Goal: Transaction & Acquisition: Purchase product/service

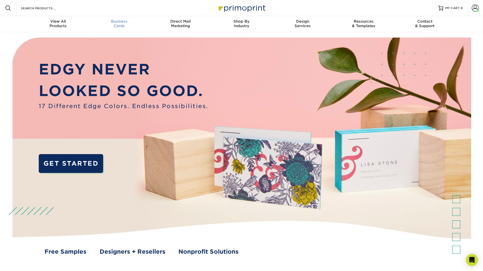
click at [119, 24] on div "Business Cards" at bounding box center [119, 23] width 61 height 9
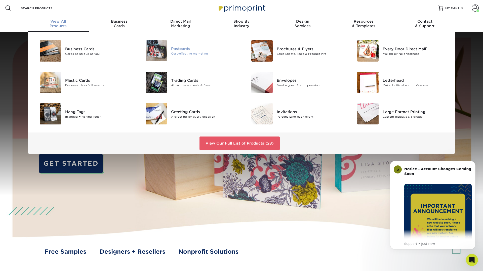
click at [187, 55] on div "Cost-effective marketing" at bounding box center [204, 54] width 67 height 4
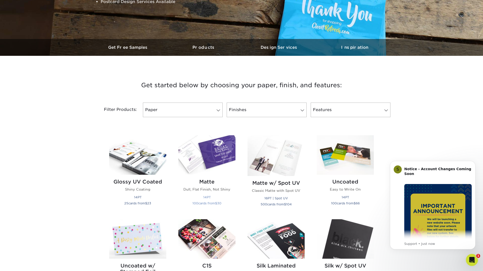
scroll to position [224, 0]
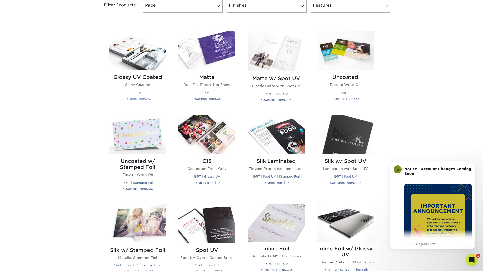
click at [126, 77] on h2 "Glossy UV Coated" at bounding box center [137, 77] width 57 height 6
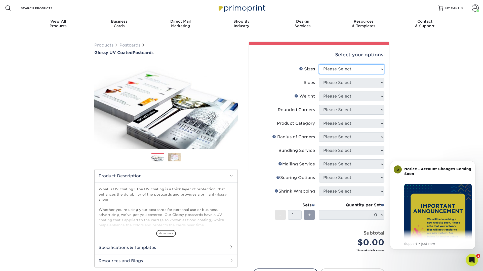
click at [328, 67] on select "Please Select 1.5" x 7" 2" x 4" 2" x 6" 2" x 7" 2" x 8" 2.12" x 5.5" 2.12" x 5.…" at bounding box center [351, 69] width 65 height 10
select select "4.00x6.00"
click at [319, 64] on select "Please Select 1.5" x 7" 2" x 4" 2" x 6" 2" x 7" 2" x 8" 2.12" x 5.5" 2.12" x 5.…" at bounding box center [351, 69] width 65 height 10
click at [325, 81] on select "Please Select Print Both Sides Print Front Only" at bounding box center [351, 83] width 65 height 10
select select "13abbda7-1d64-4f25-8bb2-c179b224825d"
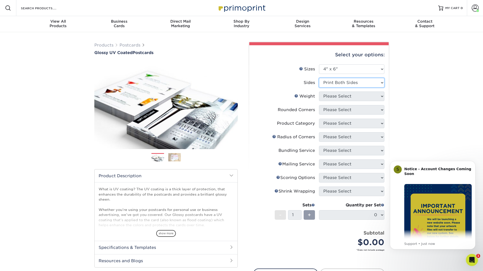
click at [319, 78] on select "Please Select Print Both Sides Print Front Only" at bounding box center [351, 83] width 65 height 10
click at [326, 99] on select "Please Select 14PT 16PT 18PT C1S" at bounding box center [351, 97] width 65 height 10
select select "14PT"
click at [319, 92] on select "Please Select 14PT 16PT 18PT C1S" at bounding box center [351, 97] width 65 height 10
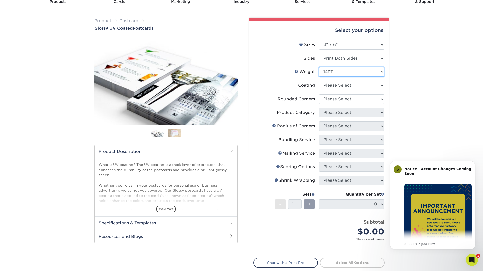
scroll to position [28, 0]
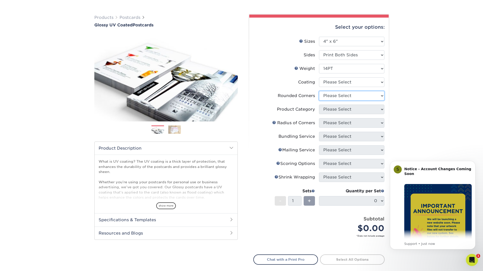
click at [352, 95] on select "Please Select Yes - Round 4 Corners No" at bounding box center [351, 96] width 65 height 10
select select "7672df9e-0e0a-464d-8e1f-920c575e4da3"
click at [319, 91] on select "Please Select Yes - Round 4 Corners No" at bounding box center [351, 96] width 65 height 10
click at [342, 111] on select "Please Select" at bounding box center [351, 110] width 65 height 10
click at [340, 112] on select "Please Select" at bounding box center [351, 110] width 65 height 10
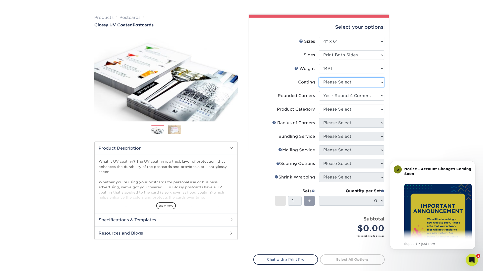
click at [332, 85] on select at bounding box center [351, 83] width 65 height 10
select select "1e8116af-acfc-44b1-83dc-8181aa338834"
click at [319, 78] on select at bounding box center [351, 83] width 65 height 10
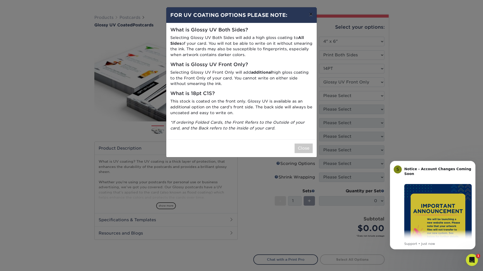
click at [310, 16] on button "×" at bounding box center [311, 14] width 12 height 14
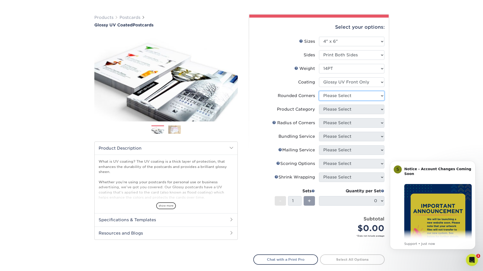
click at [336, 96] on select "Please Select Yes - Round 4 Corners No" at bounding box center [351, 96] width 65 height 10
select select "0"
click at [319, 91] on select "Please Select Yes - Round 4 Corners No" at bounding box center [351, 96] width 65 height 10
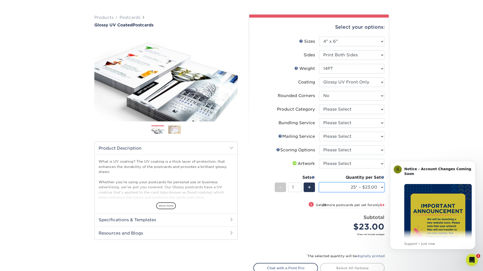
click at [345, 189] on select "25* – $23.00 50* – $27.00 75* – $33.00 100* – $40.00 250* – $71.00 500 – $85.00…" at bounding box center [351, 188] width 65 height 10
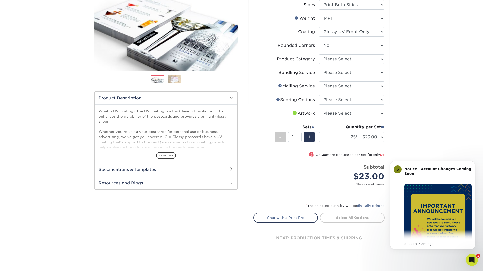
scroll to position [84, 0]
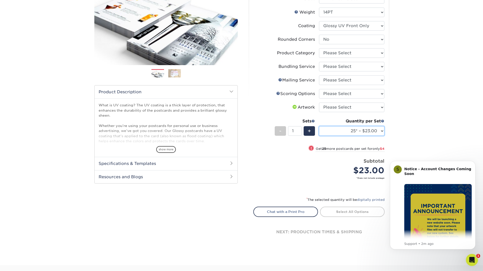
click at [335, 129] on select "25* – $23.00 50* – $27.00 75* – $33.00 100* – $40.00 250* – $71.00 500 – $85.00…" at bounding box center [351, 131] width 65 height 10
click at [359, 106] on select "Please Select I will upload files I need a design - $150" at bounding box center [351, 108] width 65 height 10
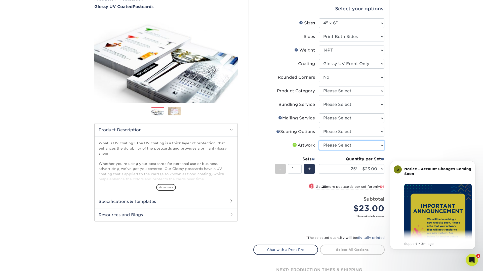
scroll to position [62, 0]
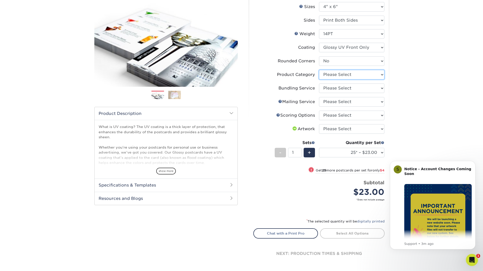
click at [357, 75] on select "Please Select Postcards" at bounding box center [351, 75] width 65 height 10
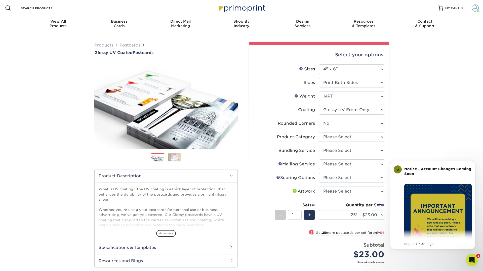
click at [480, 9] on link "Account" at bounding box center [475, 8] width 16 height 16
click at [448, 9] on span "MY CART" at bounding box center [453, 8] width 14 height 4
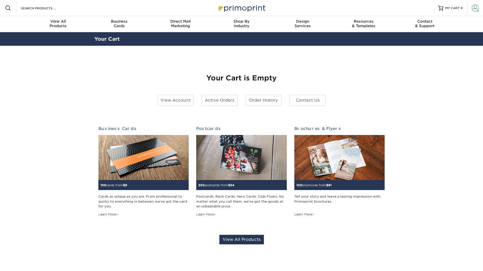
click at [472, 10] on span at bounding box center [475, 8] width 7 height 7
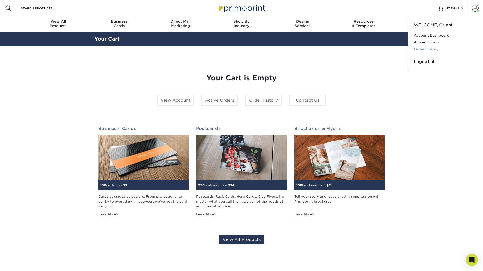
click at [427, 50] on link "Order History" at bounding box center [445, 49] width 63 height 7
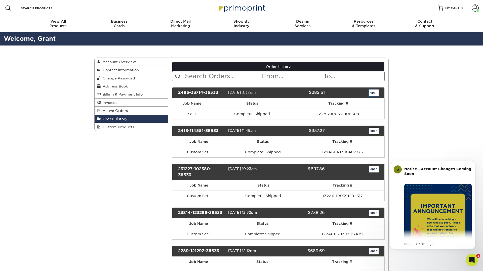
click at [371, 93] on link "open" at bounding box center [374, 93] width 10 height 7
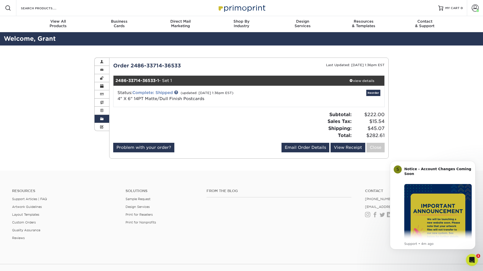
click at [157, 94] on link "Complete: Shipped" at bounding box center [152, 92] width 41 height 5
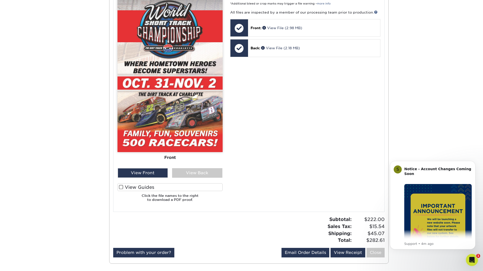
scroll to position [238, 0]
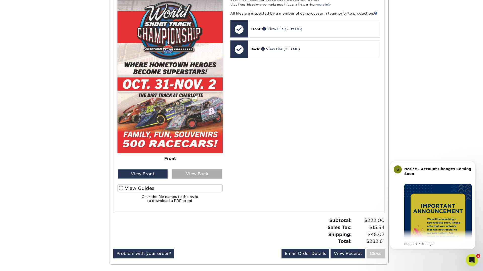
click at [195, 176] on div "View Back" at bounding box center [197, 174] width 50 height 10
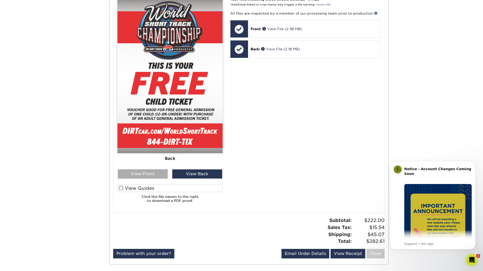
click at [148, 173] on div "View Front" at bounding box center [143, 174] width 50 height 10
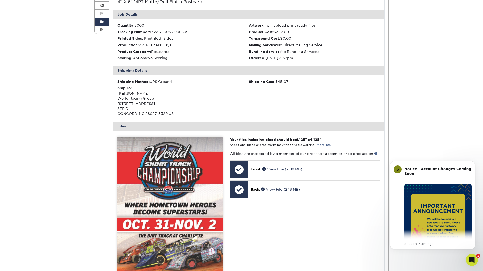
scroll to position [97, 0]
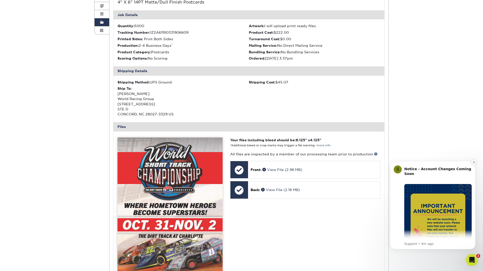
click at [474, 162] on icon "Dismiss notification" at bounding box center [474, 162] width 3 height 3
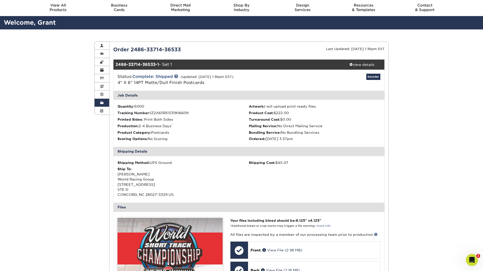
scroll to position [17, 0]
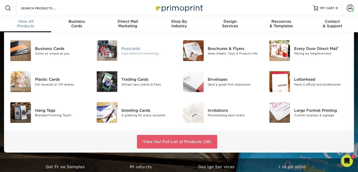
click at [139, 55] on div "Cost-effective marketing" at bounding box center [148, 53] width 54 height 4
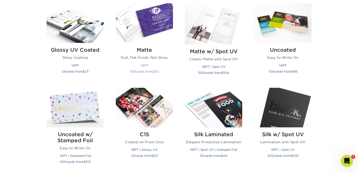
scroll to position [252, 0]
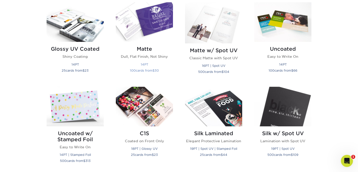
click at [142, 56] on p "Dull, Flat Finish, Not Shiny" at bounding box center [144, 56] width 57 height 5
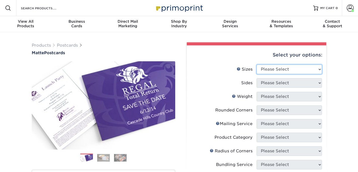
click at [282, 68] on select "Please Select 1.5" x 7" 2" x 4" 2" x 6" 2" x 7" 2" x 8" 2.12" x 5.5" 2.125" x 5…" at bounding box center [288, 69] width 65 height 10
select select "4.00x6.00"
click at [256, 64] on select "Please Select 1.5" x 7" 2" x 4" 2" x 6" 2" x 7" 2" x 8" 2.12" x 5.5" 2.125" x 5…" at bounding box center [288, 69] width 65 height 10
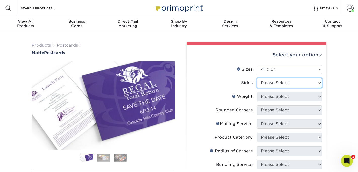
click at [262, 82] on select "Please Select Print Both Sides Print Front Only" at bounding box center [288, 83] width 65 height 10
select select "13abbda7-1d64-4f25-8bb2-c179b224825d"
click at [256, 78] on select "Please Select Print Both Sides Print Front Only" at bounding box center [288, 83] width 65 height 10
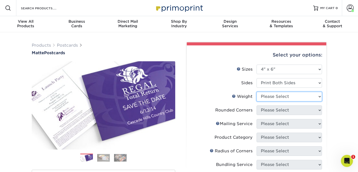
click at [264, 98] on select "Please Select 16PT 14PT" at bounding box center [288, 97] width 65 height 10
select select "14PT"
click at [256, 92] on select "Please Select 16PT 14PT" at bounding box center [288, 97] width 65 height 10
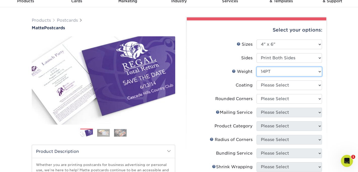
scroll to position [31, 0]
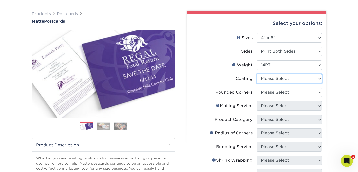
click at [262, 80] on select at bounding box center [288, 79] width 65 height 10
select select "121bb7b5-3b4d-429f-bd8d-bbf80e953313"
click at [256, 74] on select at bounding box center [288, 79] width 65 height 10
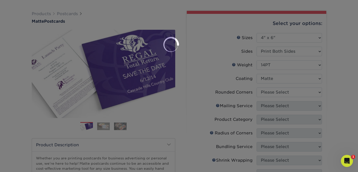
click at [265, 90] on div at bounding box center [179, 86] width 358 height 172
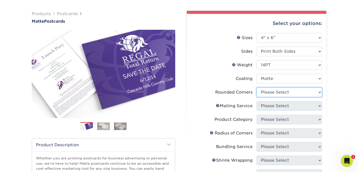
click at [265, 90] on select "Please Select Yes - Round 4 Corners No" at bounding box center [288, 92] width 65 height 10
select select "0"
click at [256, 87] on select "Please Select Yes - Round 4 Corners No" at bounding box center [288, 92] width 65 height 10
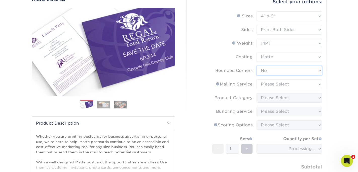
scroll to position [60, 0]
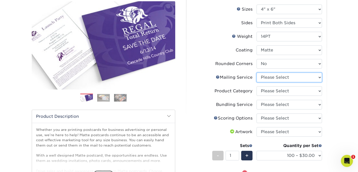
click at [263, 81] on select "Please Select No Direct Mailing Service No, I will mail/stamp/imprint Direct Ma…" at bounding box center [288, 77] width 65 height 10
select select "3e5e9bdd-d78a-4c28-a41d-fe1407925ca6"
click at [256, 72] on select "Please Select No Direct Mailing Service No, I will mail/stamp/imprint Direct Ma…" at bounding box center [288, 77] width 65 height 10
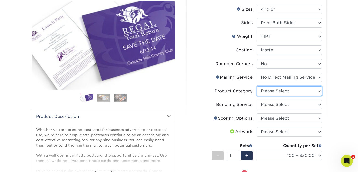
click at [264, 91] on select "Please Select Postcards" at bounding box center [288, 91] width 65 height 10
select select "9b7272e0-d6c8-4c3c-8e97-d3a1bcdab858"
click at [256, 86] on select "Please Select Postcards" at bounding box center [288, 91] width 65 height 10
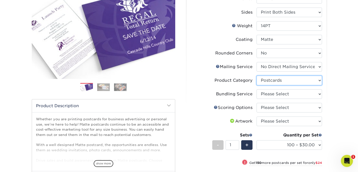
scroll to position [75, 0]
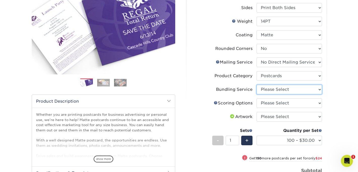
click at [263, 89] on select "Please Select No Bundling Services Yes, Bundles of 50 (+2 Days) Yes, Bundles of…" at bounding box center [288, 90] width 65 height 10
select select "58689abb-25c0-461c-a4c3-a80b627d6649"
click at [256, 85] on select "Please Select No Bundling Services Yes, Bundles of 50 (+2 Days) Yes, Bundles of…" at bounding box center [288, 90] width 65 height 10
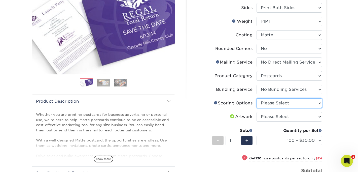
click at [265, 101] on select "Please Select No Scoring One Score" at bounding box center [288, 103] width 65 height 10
select select "16ebe401-5398-422d-8cb0-f3adbb82deb5"
click at [256, 98] on select "Please Select No Scoring One Score" at bounding box center [288, 103] width 65 height 10
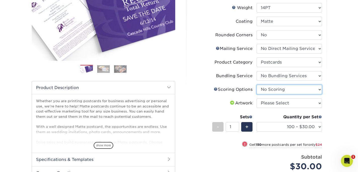
scroll to position [93, 0]
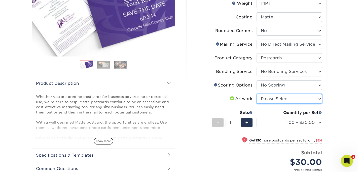
click at [266, 100] on select "Please Select I will upload files I need a design - $150" at bounding box center [288, 99] width 65 height 10
select select "upload"
click at [256, 94] on select "Please Select I will upload files I need a design - $150" at bounding box center [288, 99] width 65 height 10
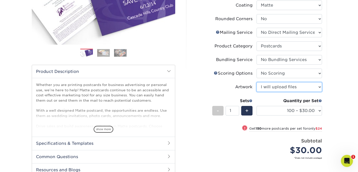
scroll to position [107, 0]
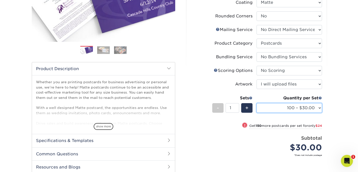
click at [269, 107] on select "100 – $30.00 250 – $54.00 500 – $64.00 1000 – $73.00 2500 – $149.00 5000 – $222…" at bounding box center [288, 108] width 65 height 10
select select "5000 – $222.00"
click at [256, 103] on select "100 – $30.00 250 – $54.00 500 – $64.00 1000 – $73.00 2500 – $149.00 5000 – $222…" at bounding box center [288, 108] width 65 height 10
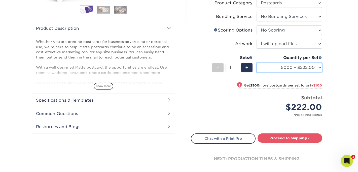
scroll to position [148, 0]
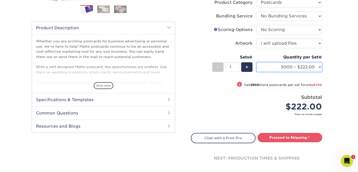
click at [265, 64] on select "100 – $30.00 250 – $54.00 500 – $64.00 1000 – $73.00 2500 – $149.00 5000 – $222…" at bounding box center [288, 67] width 65 height 10
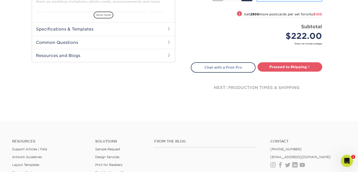
scroll to position [218, 0]
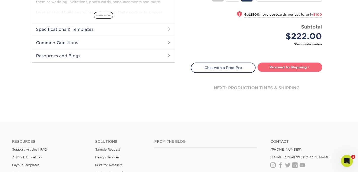
click at [281, 66] on link "Proceed to Shipping" at bounding box center [290, 66] width 65 height 9
type input "Set 1"
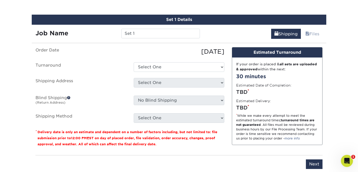
scroll to position [295, 0]
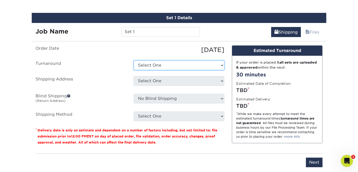
click at [144, 64] on select "Select One 2-4 Business Days 2 Day Next Business Day" at bounding box center [179, 65] width 91 height 10
select select "da0e875a-de01-41e0-bf8a-55358837c728"
click at [134, 60] on select "Select One 2-4 Business Days 2 Day Next Business Day" at bounding box center [179, 65] width 91 height 10
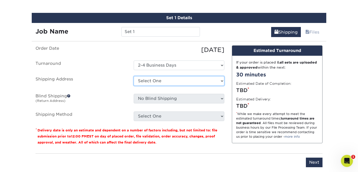
click at [142, 82] on select "Select One World Racing Group + Add New Address" at bounding box center [179, 81] width 91 height 10
select select "89695"
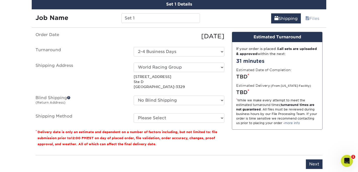
scroll to position [309, 0]
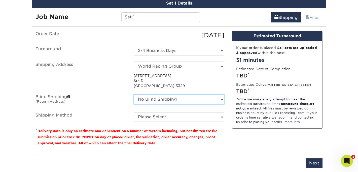
click at [139, 97] on select "No Blind Shipping World Racing Group + Add New Address" at bounding box center [179, 99] width 91 height 10
select select "89695"
click at [134, 94] on select "No Blind Shipping World Racing Group + Add New Address" at bounding box center [179, 99] width 91 height 10
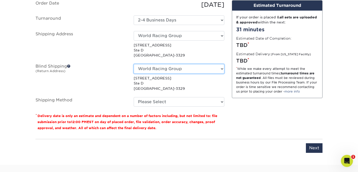
scroll to position [344, 0]
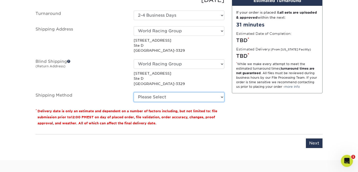
click at [148, 96] on select "Please Select Ground Shipping (+$48.20) 3 Day Shipping Service (+$101.99) 2 Day…" at bounding box center [179, 97] width 91 height 10
select select "03"
click at [134, 92] on select "Please Select Ground Shipping (+$48.20) 3 Day Shipping Service (+$101.99) 2 Day…" at bounding box center [179, 97] width 91 height 10
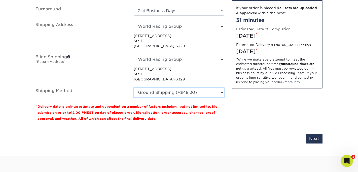
scroll to position [349, 0]
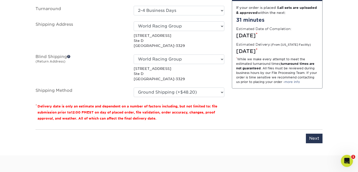
click at [69, 56] on span at bounding box center [69, 57] width 4 height 4
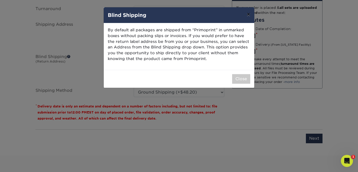
click at [248, 16] on button "×" at bounding box center [249, 14] width 12 height 14
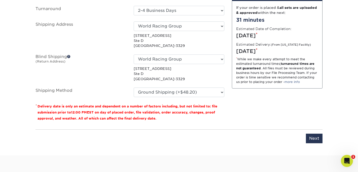
click at [127, 56] on label "Blind Shipping (Return Address)" at bounding box center [81, 67] width 98 height 27
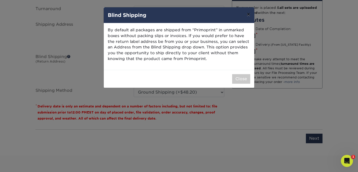
click at [247, 14] on button "×" at bounding box center [249, 14] width 12 height 14
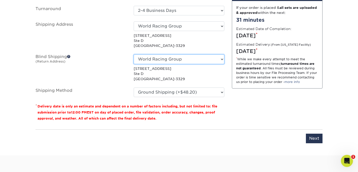
click at [163, 60] on select "No Blind Shipping World Racing Group + Add New Address" at bounding box center [179, 59] width 91 height 10
select select "-1"
click at [134, 54] on select "No Blind Shipping World Racing Group + Add New Address" at bounding box center [179, 59] width 91 height 10
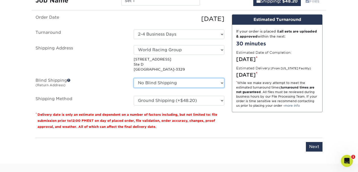
scroll to position [325, 0]
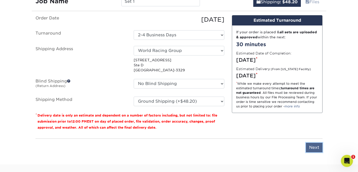
click at [314, 144] on input "Next" at bounding box center [314, 147] width 17 height 10
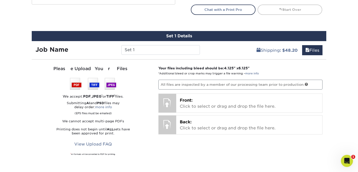
scroll to position [276, 0]
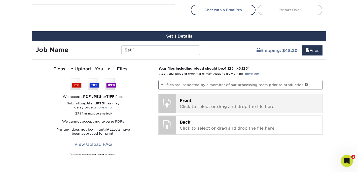
click at [205, 102] on p "Front: Click to select or drag and drop the file here." at bounding box center [249, 103] width 139 height 12
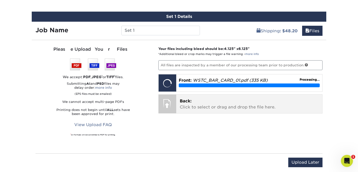
scroll to position [296, 0]
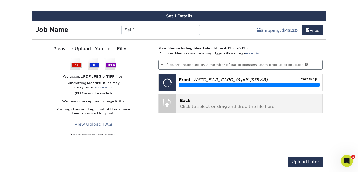
click at [200, 99] on p "Back: Click to select or drag and drop the file here." at bounding box center [249, 103] width 139 height 12
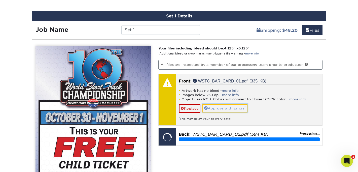
click at [235, 107] on link "Approve with Errors *" at bounding box center [224, 108] width 45 height 9
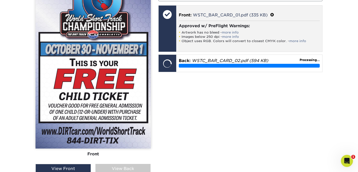
scroll to position [368, 0]
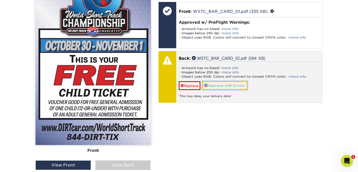
click at [225, 84] on link "Approve with Errors *" at bounding box center [224, 85] width 45 height 9
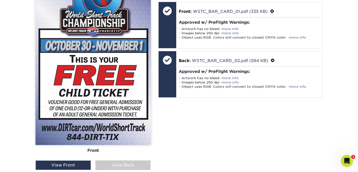
click at [133, 163] on div "View Back" at bounding box center [122, 165] width 55 height 10
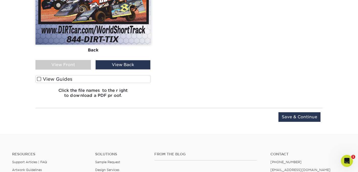
scroll to position [471, 0]
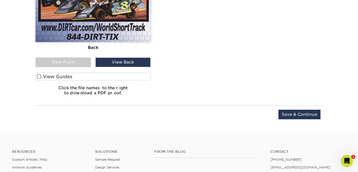
click at [40, 77] on span at bounding box center [39, 76] width 4 height 5
click at [0, 0] on input "View Guides" at bounding box center [0, 0] width 0 height 0
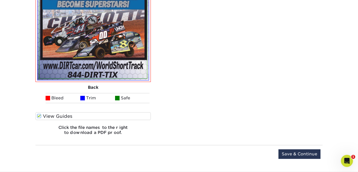
scroll to position [614, 0]
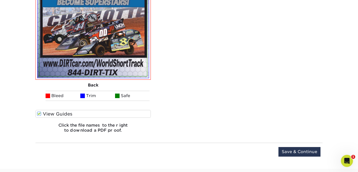
click at [38, 113] on span at bounding box center [39, 113] width 4 height 5
click at [0, 0] on input "View Guides" at bounding box center [0, 0] width 0 height 0
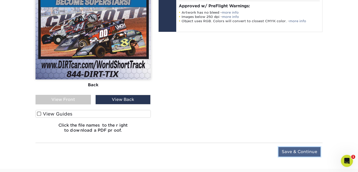
click at [290, 153] on input "Save & Continue" at bounding box center [299, 152] width 42 height 10
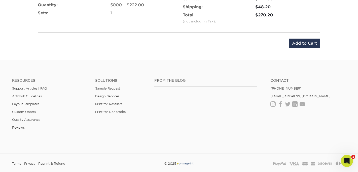
scroll to position [368, 0]
click at [298, 41] on input "Add to Cart" at bounding box center [304, 43] width 31 height 10
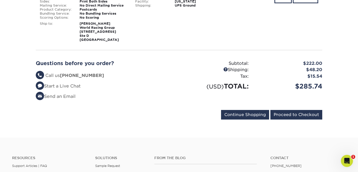
scroll to position [108, 0]
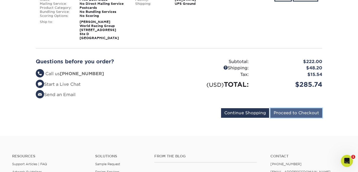
click at [294, 114] on input "Proceed to Checkout" at bounding box center [296, 113] width 52 height 10
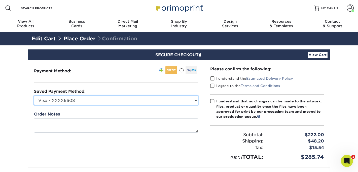
click at [198, 101] on select "Visa - XXXX6608 American Express - XXXX2003 Visa - XXXX4381 American Express - …" at bounding box center [116, 100] width 164 height 10
select select
click at [34, 95] on select "Visa - XXXX6608 American Express - XXXX2003 Visa - XXXX4381 American Express - …" at bounding box center [116, 100] width 164 height 10
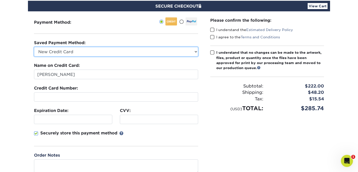
scroll to position [49, 0]
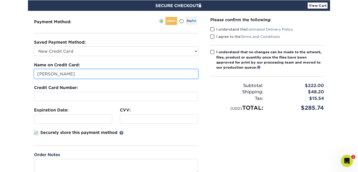
drag, startPoint x: 73, startPoint y: 72, endPoint x: -2, endPoint y: 72, distance: 74.8
click at [0, 72] on html "Resources Menu Search Products Account Welcome, Grant Account Dashboard Active …" at bounding box center [179, 158] width 358 height 415
type input "Special Events"
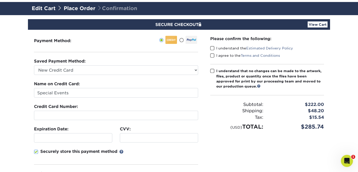
scroll to position [30, 0]
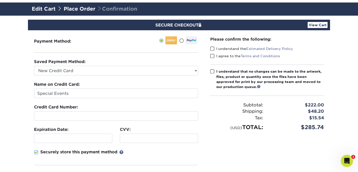
click at [212, 49] on span at bounding box center [212, 48] width 4 height 5
click at [0, 0] on input "I understand the Estimated Delivery Policy" at bounding box center [0, 0] width 0 height 0
click at [213, 55] on span at bounding box center [212, 56] width 4 height 5
click at [0, 0] on input "I agree to the Terms and Conditions" at bounding box center [0, 0] width 0 height 0
click at [211, 69] on span at bounding box center [212, 71] width 4 height 5
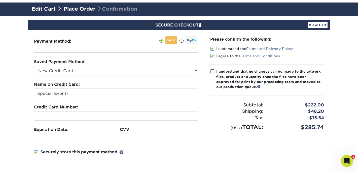
click at [0, 0] on input "I understand that no changes can be made to the artwork, files, product or quan…" at bounding box center [0, 0] width 0 height 0
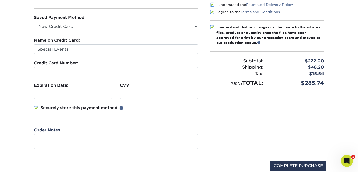
scroll to position [82, 0]
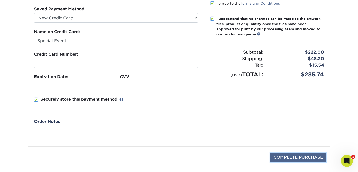
click at [292, 155] on input "COMPLETE PURCHASE" at bounding box center [298, 157] width 56 height 10
type input "PROCESSING, PLEASE WAIT..."
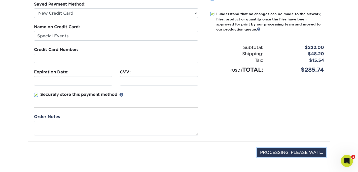
scroll to position [89, 0]
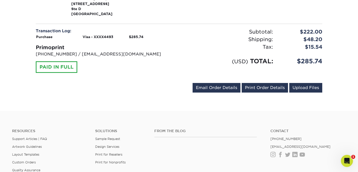
scroll to position [228, 0]
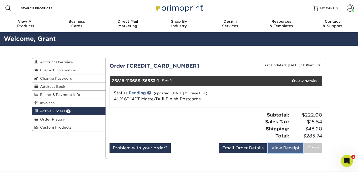
click at [274, 147] on link "View Receipt" at bounding box center [285, 148] width 35 height 10
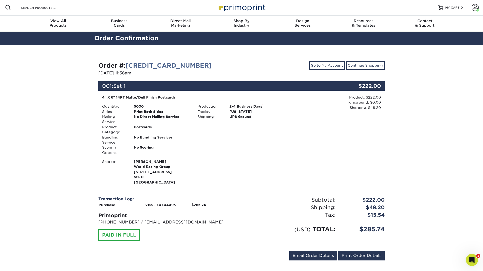
scroll to position [1, 0]
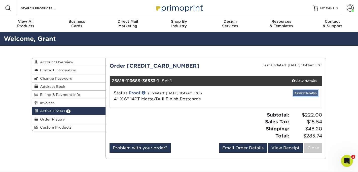
click at [298, 93] on link "Review Proof(s)" at bounding box center [305, 93] width 25 height 6
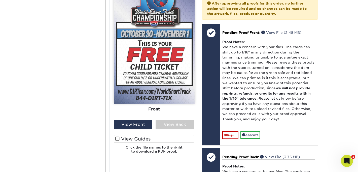
scroll to position [259, 0]
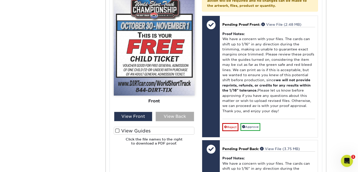
click at [172, 116] on div "View Back" at bounding box center [175, 117] width 39 height 10
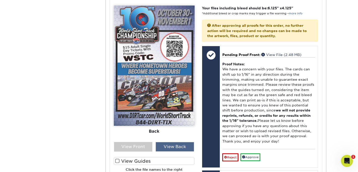
scroll to position [233, 0]
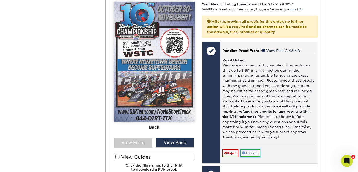
click at [247, 152] on link "Approve" at bounding box center [250, 153] width 20 height 8
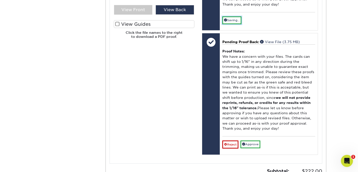
scroll to position [365, 0]
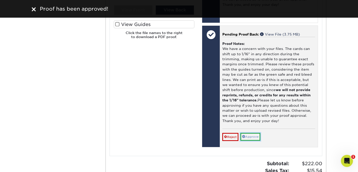
click at [252, 137] on link "Approve" at bounding box center [250, 137] width 20 height 8
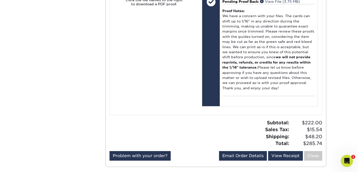
scroll to position [405, 0]
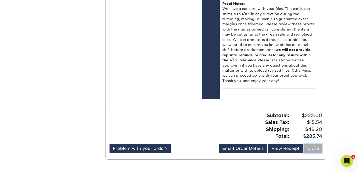
click at [311, 147] on link "Close" at bounding box center [313, 148] width 18 height 10
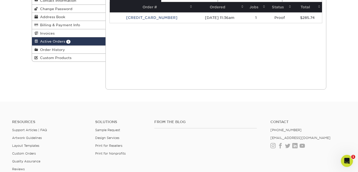
scroll to position [0, 0]
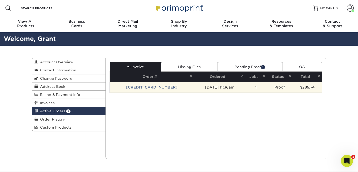
click at [152, 86] on td "[CREDIT_CARD_NUMBER]" at bounding box center [152, 87] width 84 height 11
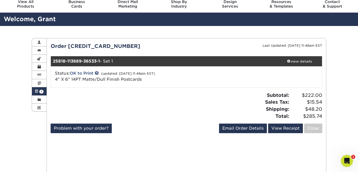
scroll to position [21, 0]
